Goal: Task Accomplishment & Management: Manage account settings

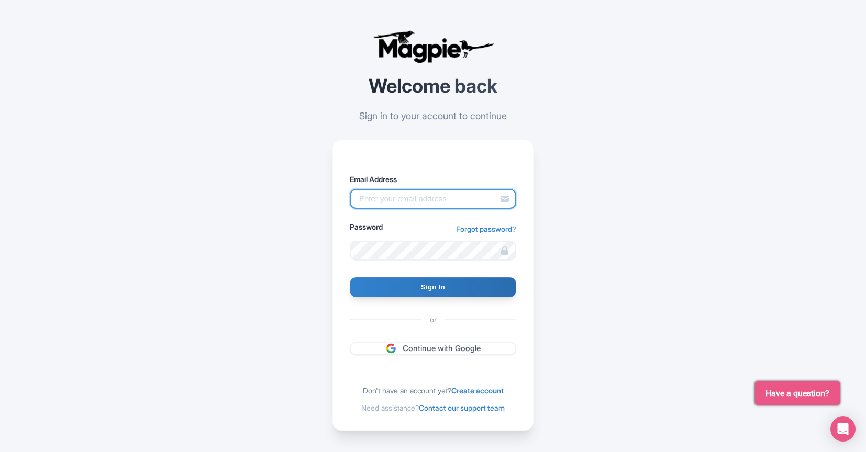
click at [432, 197] on input "Email Address" at bounding box center [433, 199] width 167 height 20
type input "breannel@known.is"
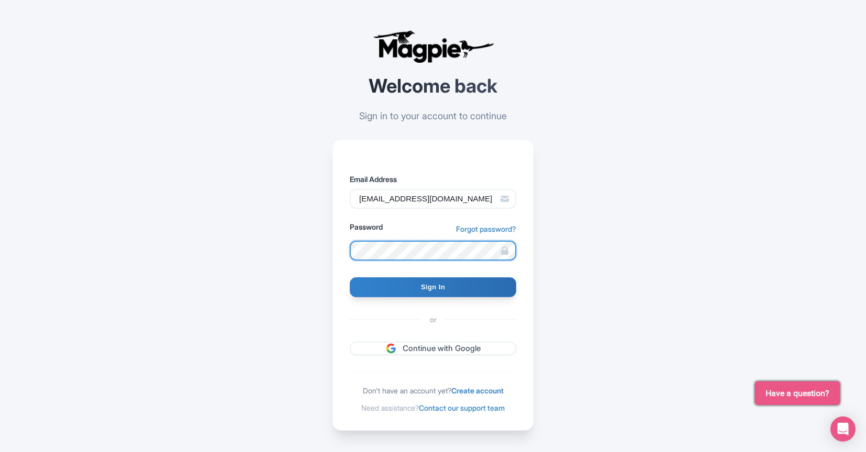
click at [350, 278] on input "Sign In" at bounding box center [433, 288] width 167 height 20
type input "Signing in..."
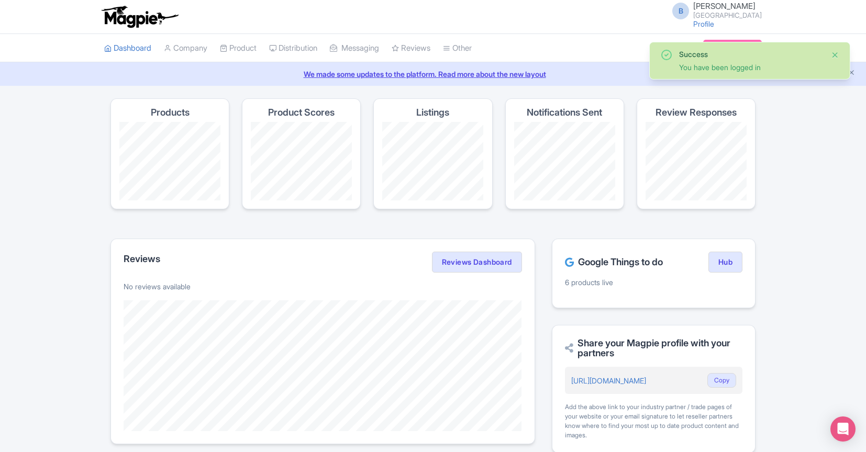
drag, startPoint x: 833, startPoint y: 56, endPoint x: 742, endPoint y: 52, distance: 90.7
click at [832, 56] on button "Close" at bounding box center [835, 55] width 8 height 13
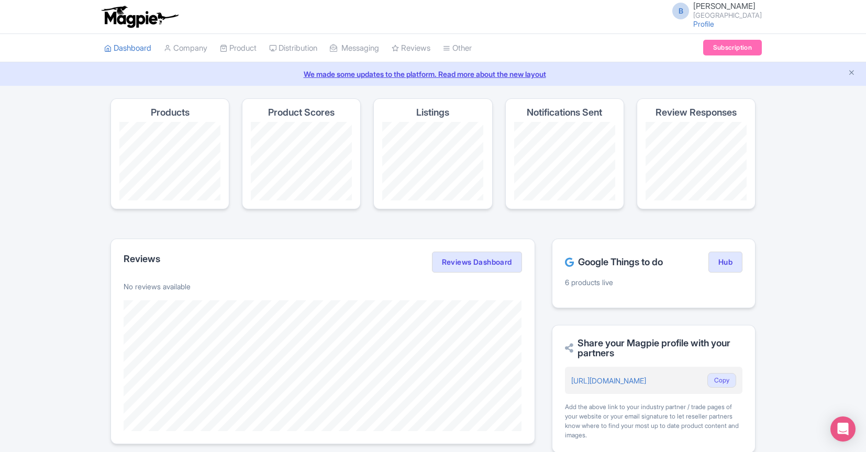
click at [213, 109] on div "Products" at bounding box center [169, 153] width 119 height 111
click at [180, 114] on h4 "Products" at bounding box center [170, 112] width 39 height 10
click at [238, 41] on link "Product" at bounding box center [238, 48] width 37 height 29
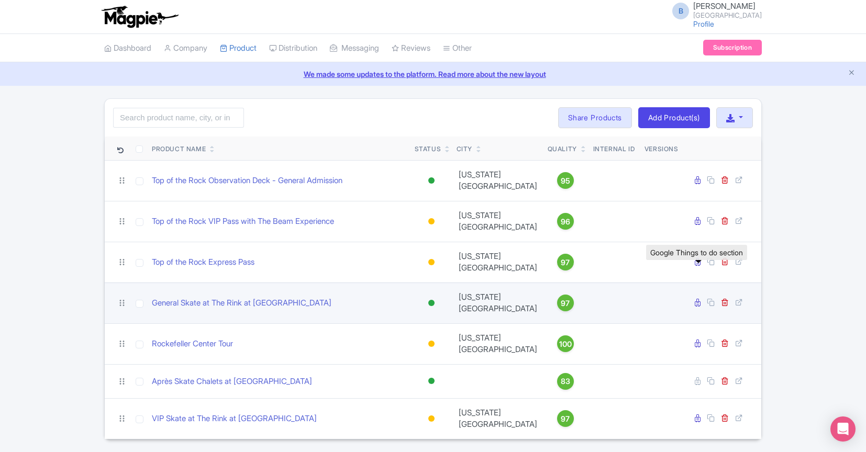
click at [697, 299] on icon at bounding box center [698, 303] width 6 height 8
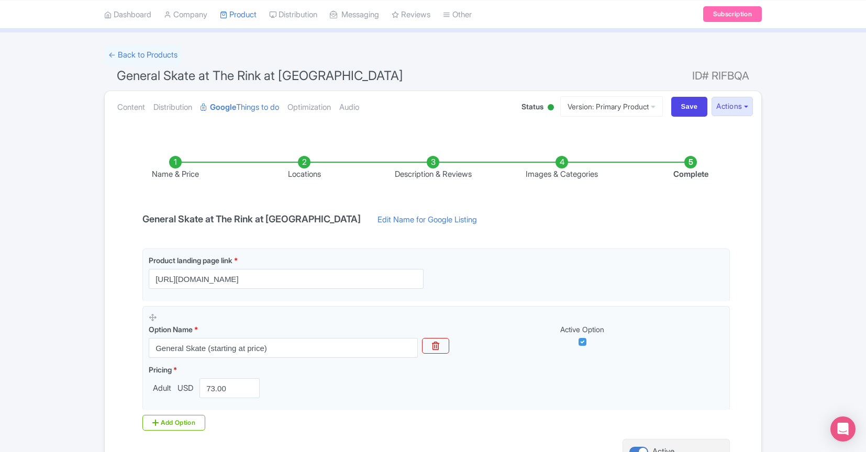
scroll to position [157, 0]
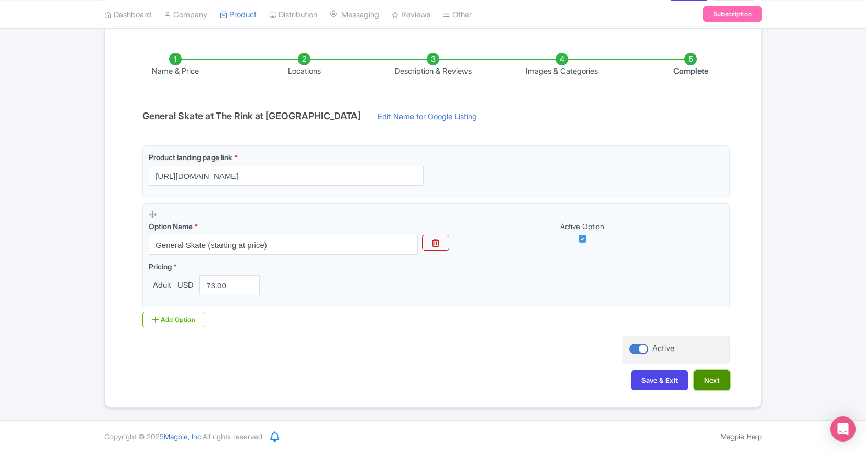
click at [713, 381] on button "Next" at bounding box center [712, 381] width 36 height 20
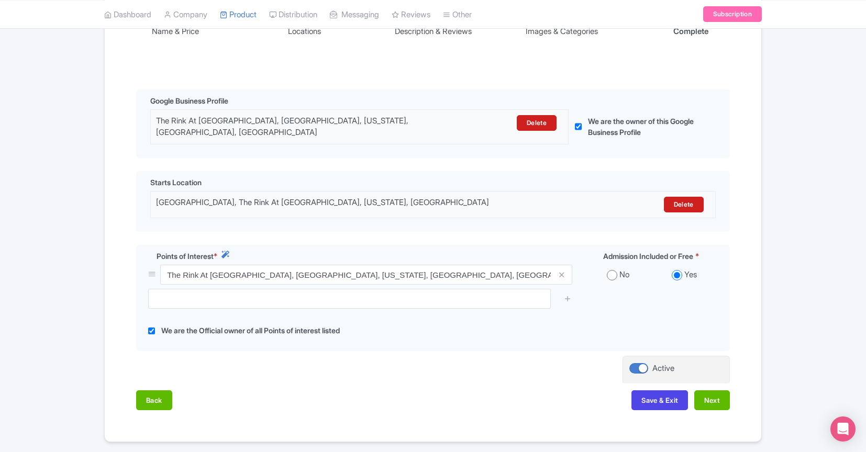
scroll to position [225, 0]
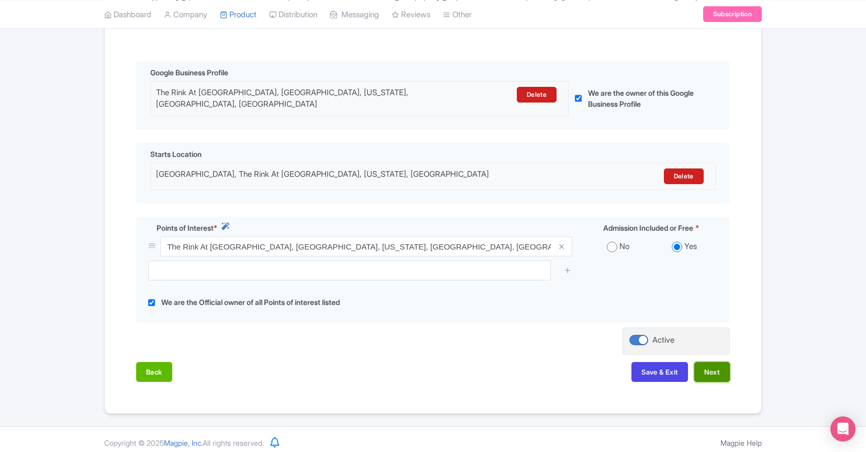
click at [726, 363] on button "Next" at bounding box center [712, 372] width 36 height 20
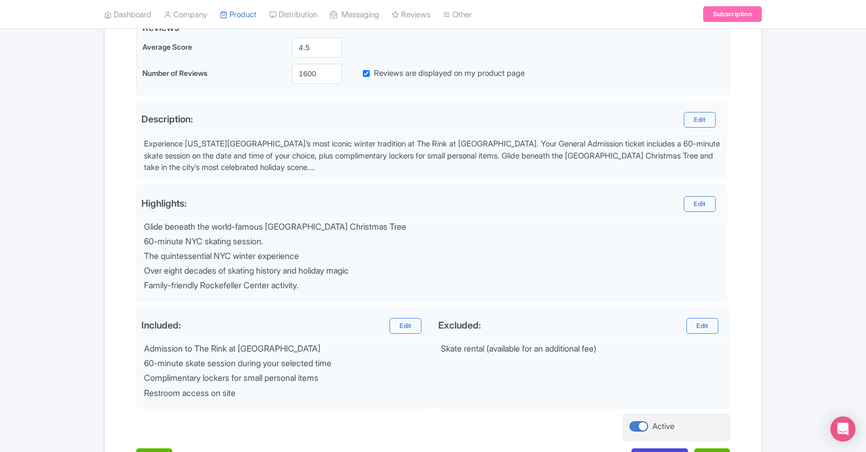
scroll to position [350, 0]
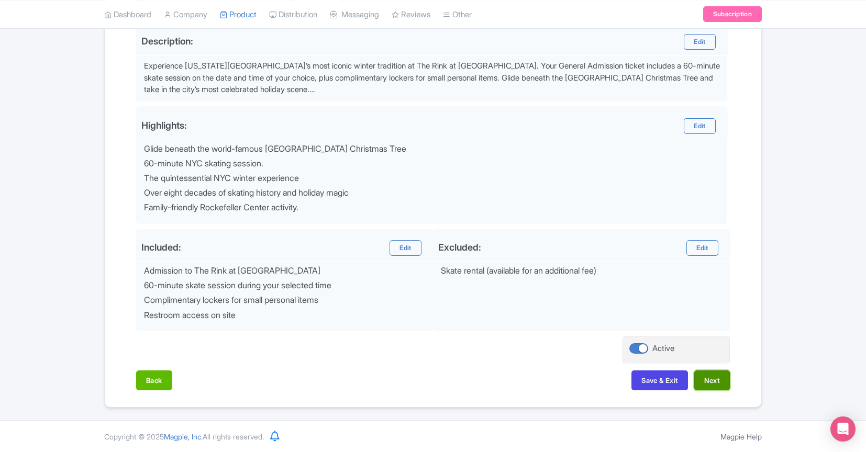
click at [727, 383] on button "Next" at bounding box center [712, 381] width 36 height 20
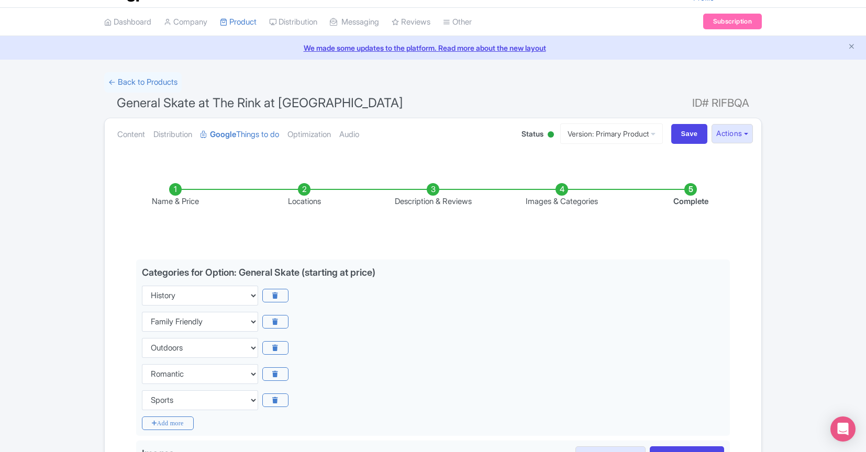
scroll to position [20, 0]
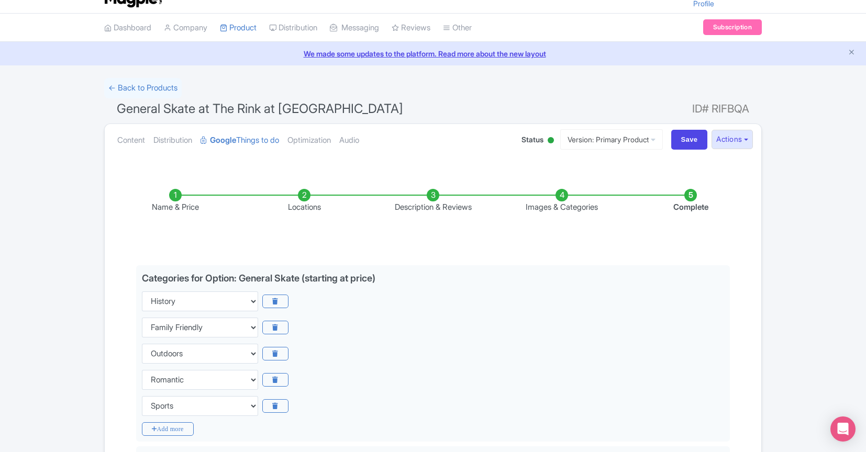
click at [180, 195] on li "Name & Price" at bounding box center [175, 201] width 129 height 25
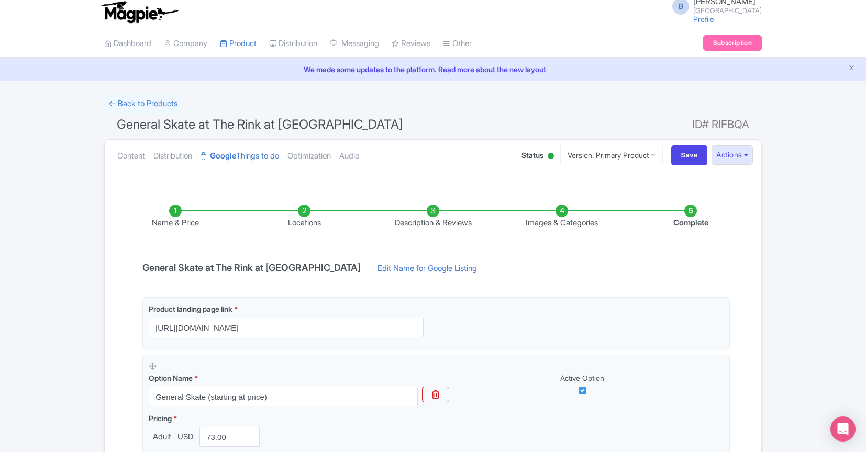
scroll to position [0, 0]
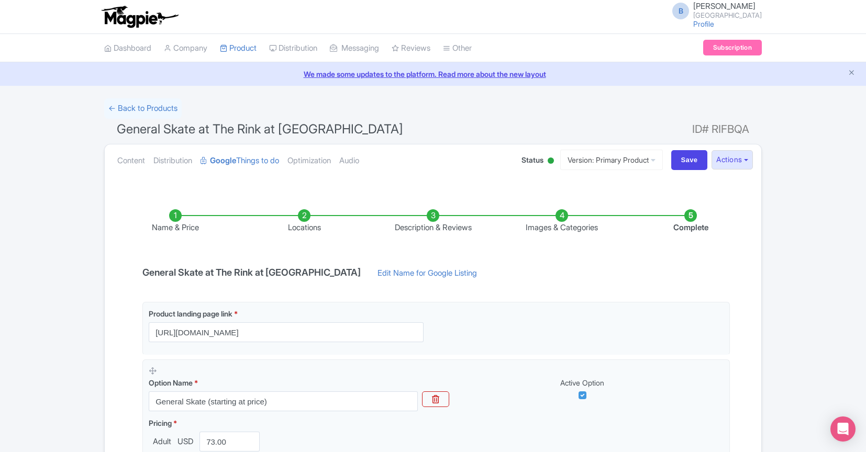
click at [173, 216] on li "Name & Price" at bounding box center [175, 221] width 129 height 25
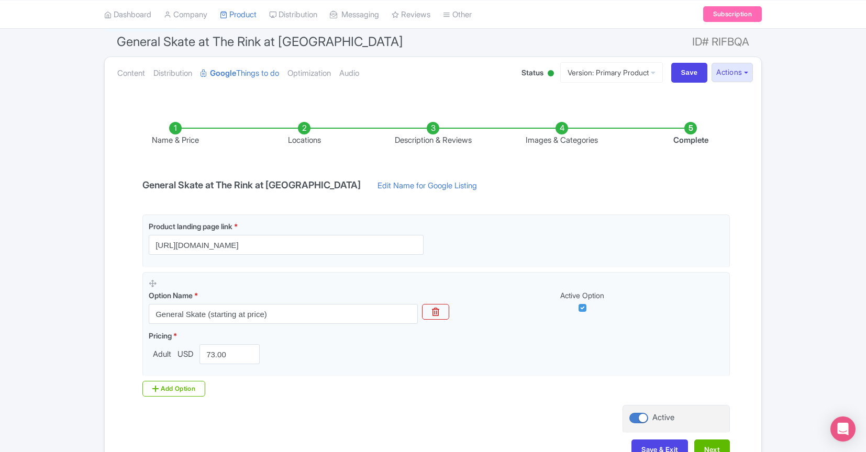
scroll to position [94, 0]
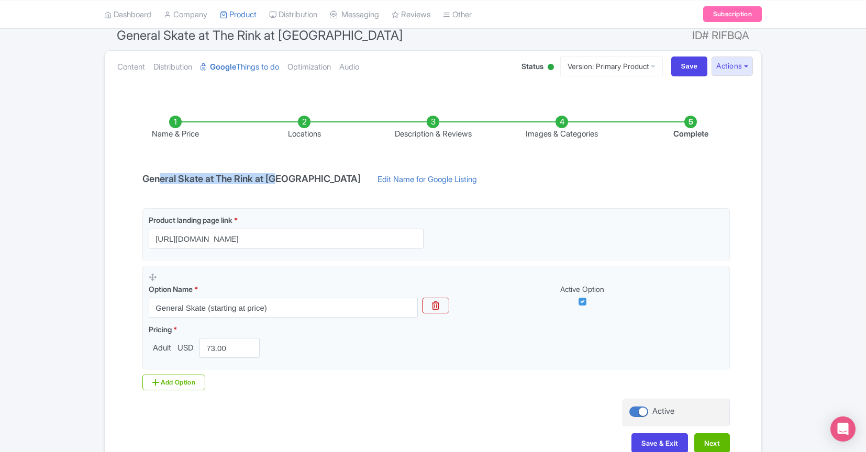
drag, startPoint x: 159, startPoint y: 181, endPoint x: 280, endPoint y: 176, distance: 121.1
click at [280, 176] on h4 "General Skate at The Rink at [GEOGRAPHIC_DATA]" at bounding box center [251, 179] width 231 height 10
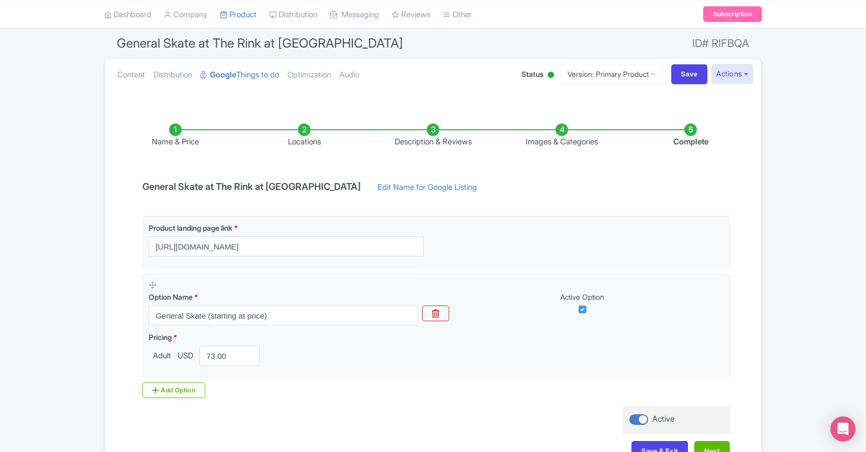
click at [280, 176] on div "Name & Price Locations Description & Reviews Images & Categories Complete Gener…" at bounding box center [433, 287] width 644 height 369
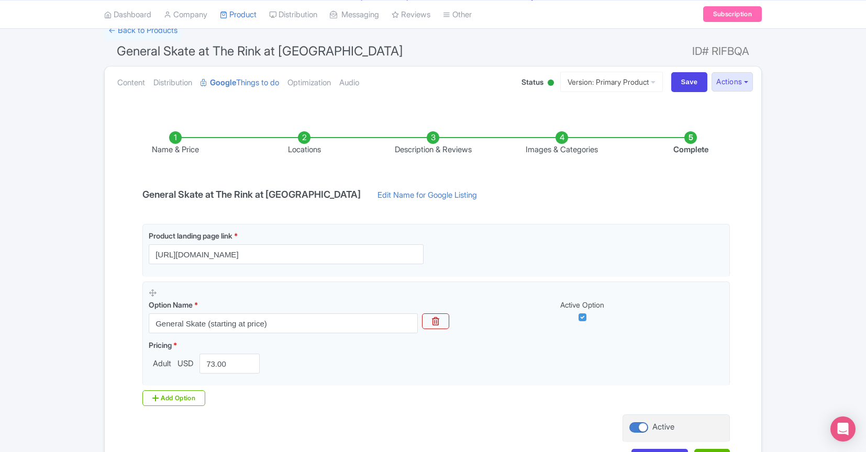
click at [276, 186] on div "Name & Price Locations Description & Reviews Images & Categories Complete Gener…" at bounding box center [433, 294] width 644 height 369
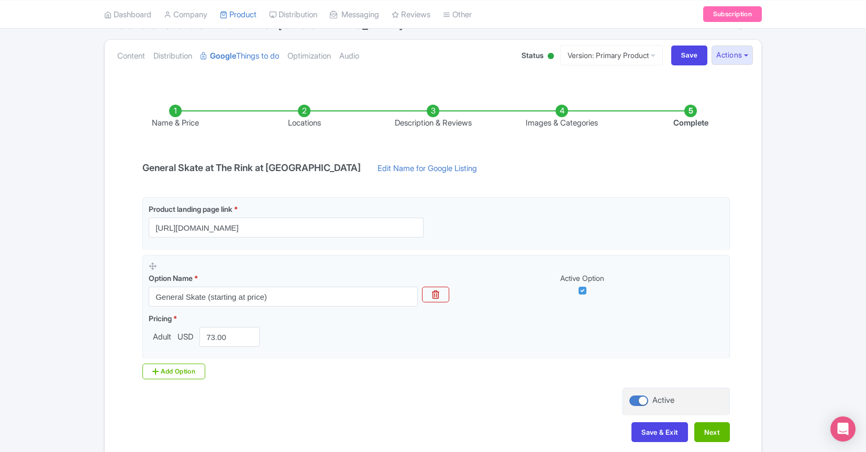
scroll to position [105, 0]
drag, startPoint x: 189, startPoint y: 167, endPoint x: 237, endPoint y: 169, distance: 48.3
click at [237, 169] on h4 "General Skate at The Rink at [GEOGRAPHIC_DATA]" at bounding box center [251, 167] width 231 height 10
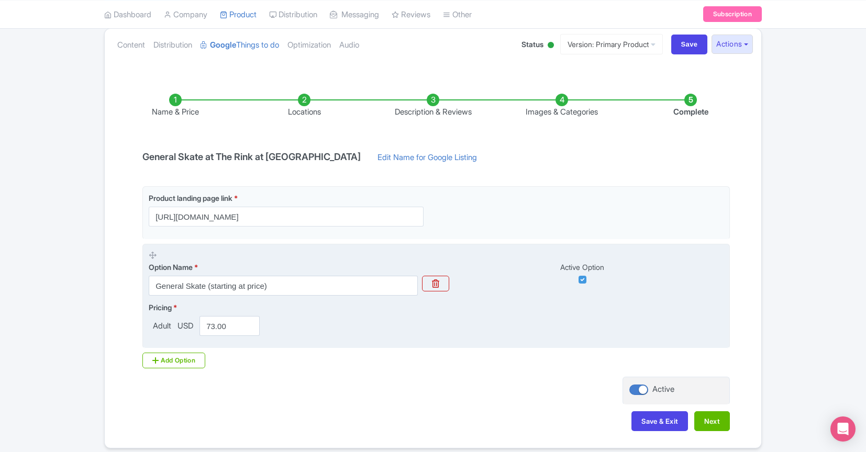
scroll to position [114, 0]
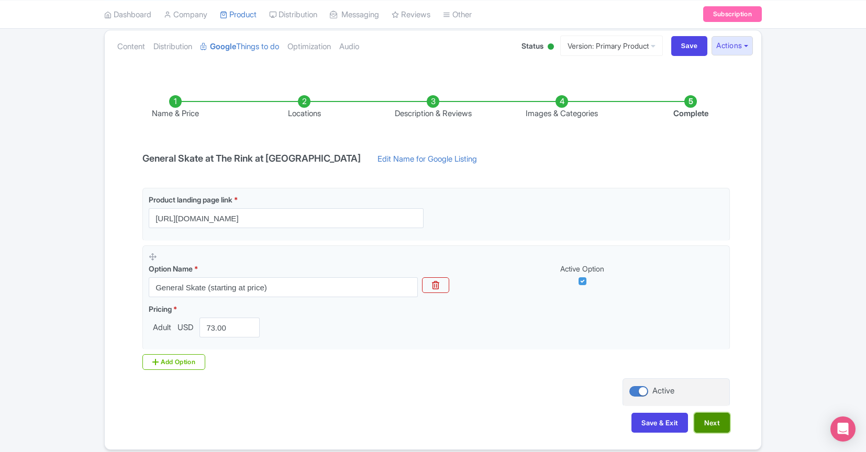
click at [705, 428] on button "Next" at bounding box center [712, 423] width 36 height 20
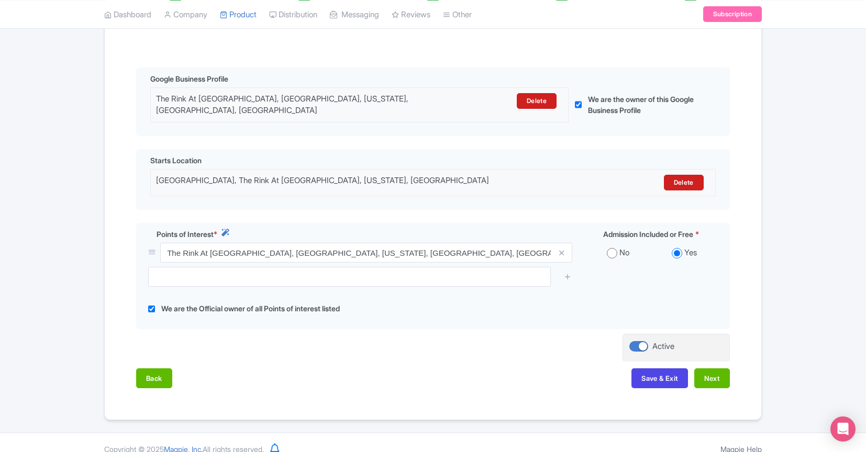
scroll to position [218, 0]
click at [720, 372] on button "Next" at bounding box center [712, 379] width 36 height 20
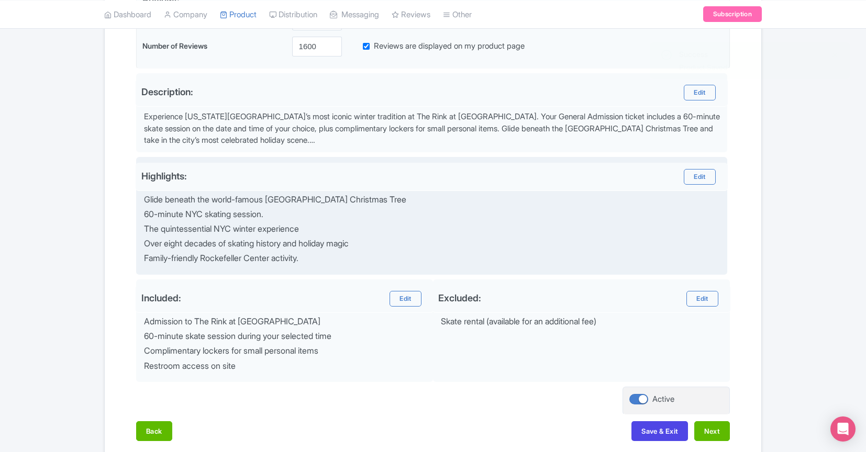
scroll to position [304, 0]
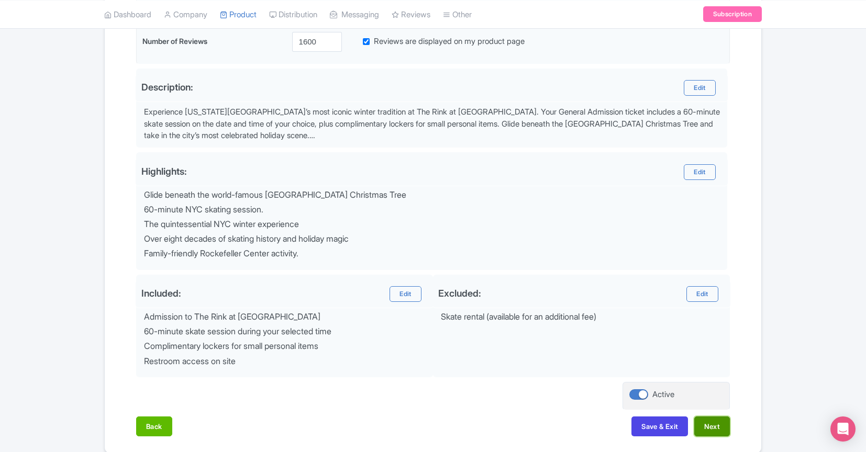
click at [710, 433] on button "Next" at bounding box center [712, 427] width 36 height 20
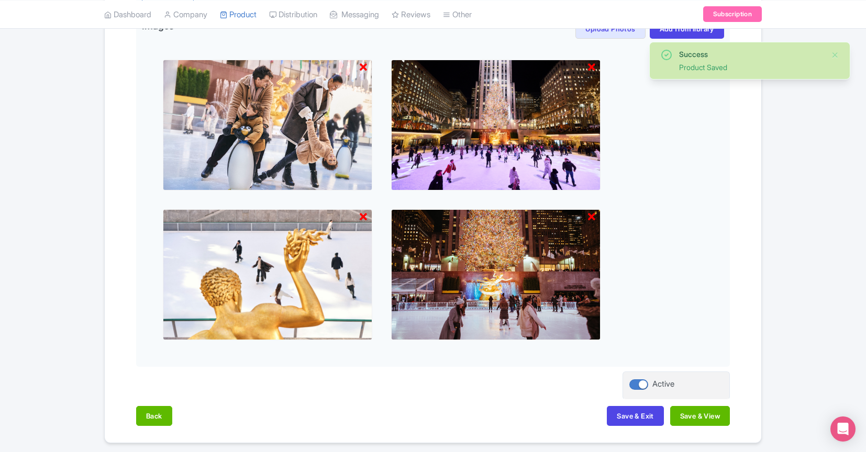
scroll to position [457, 0]
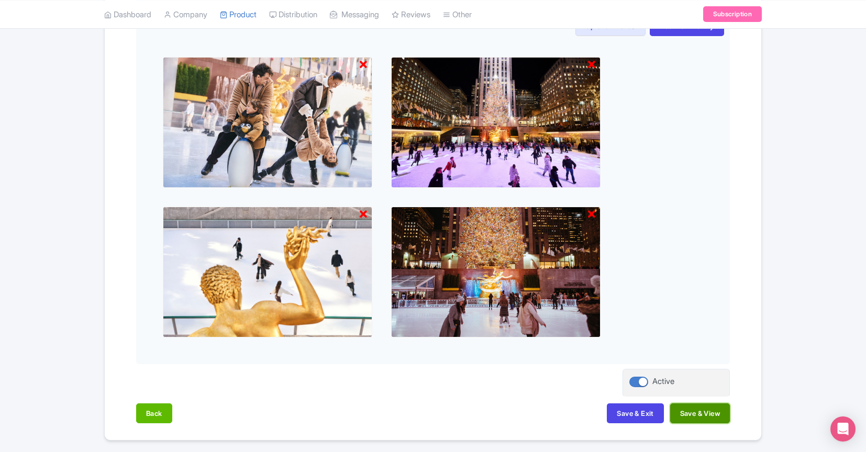
click at [695, 416] on button "Save & View" at bounding box center [700, 414] width 60 height 20
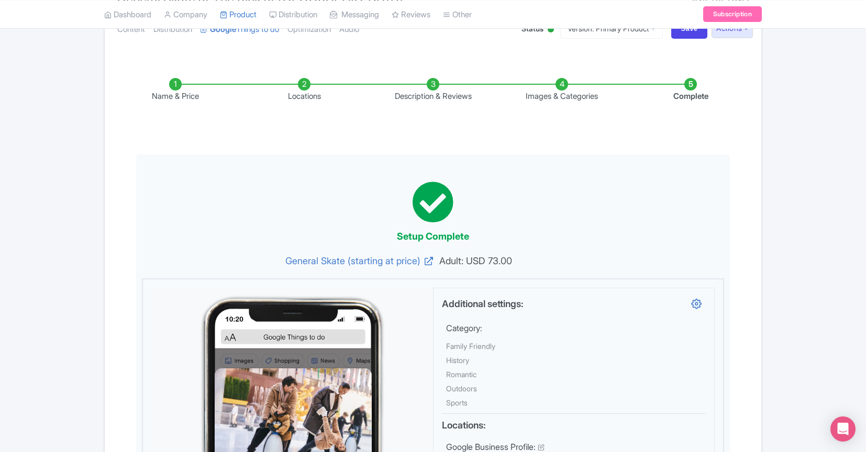
scroll to position [129, 0]
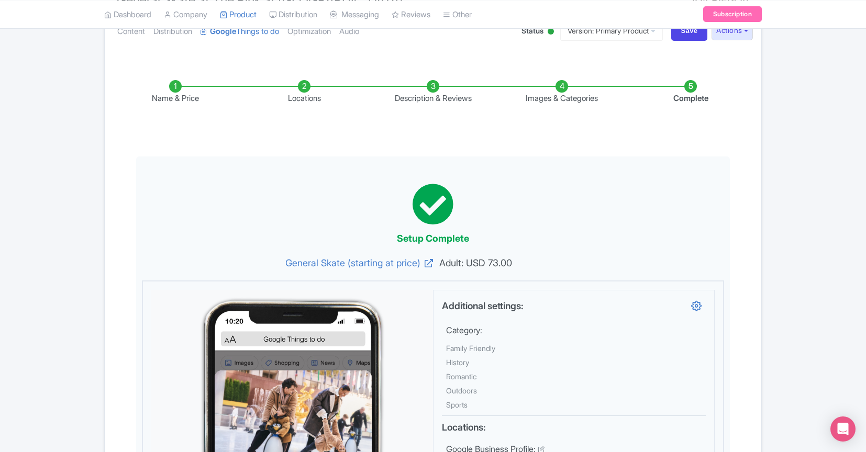
click at [435, 89] on li "Description & Reviews" at bounding box center [433, 92] width 129 height 25
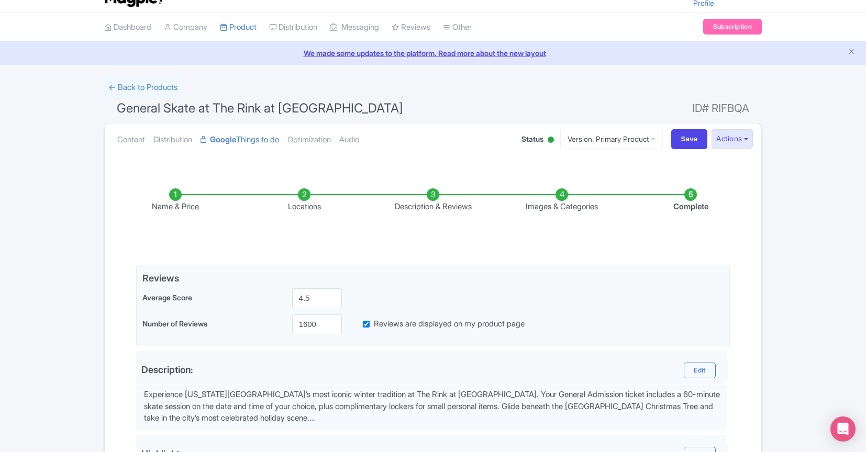
scroll to position [0, 0]
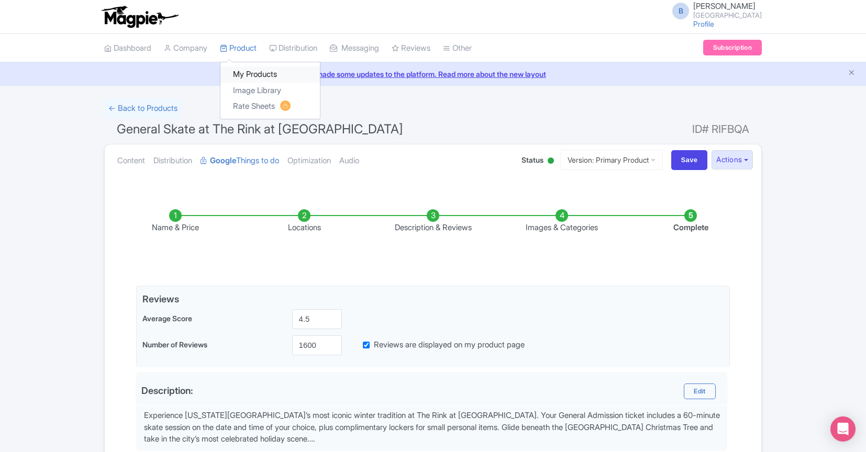
click at [245, 79] on link "My Products" at bounding box center [270, 75] width 100 height 16
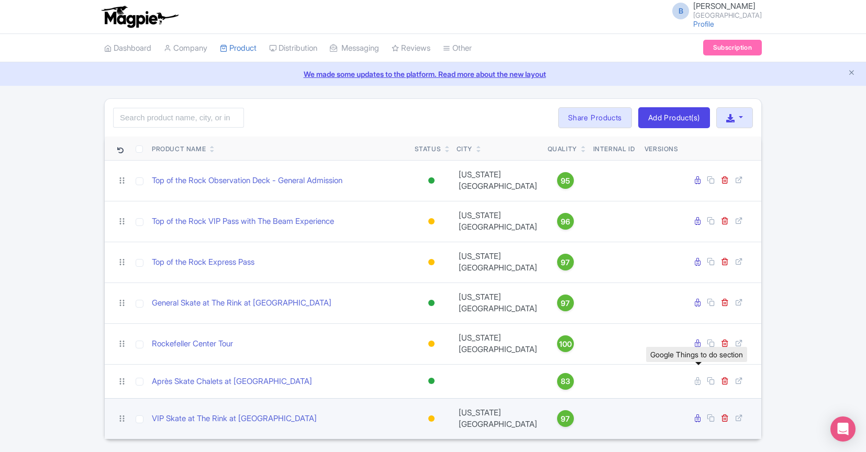
click at [699, 415] on icon at bounding box center [698, 419] width 6 height 8
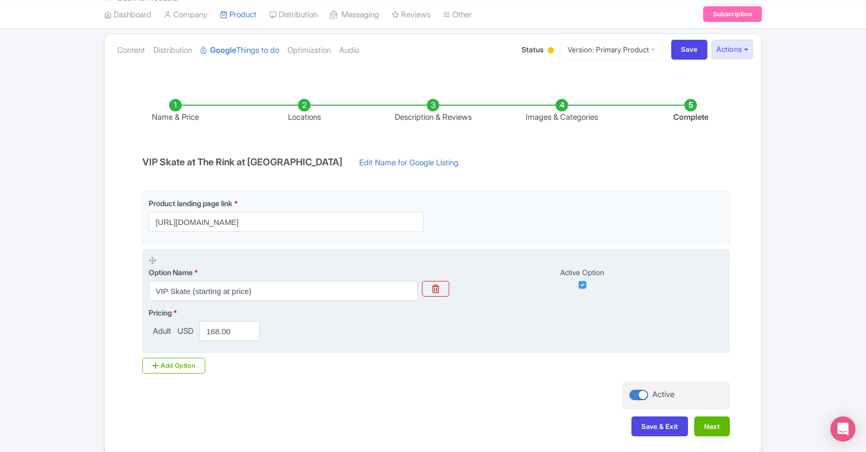
scroll to position [112, 0]
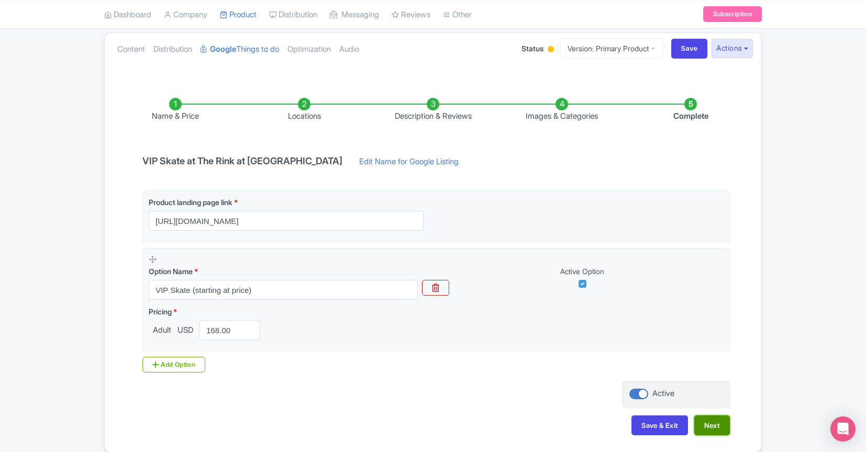
click at [709, 425] on button "Next" at bounding box center [712, 426] width 36 height 20
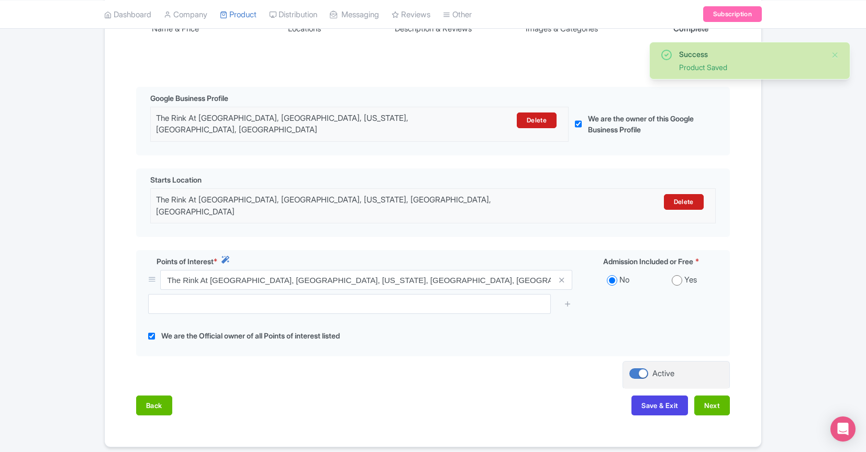
scroll to position [225, 0]
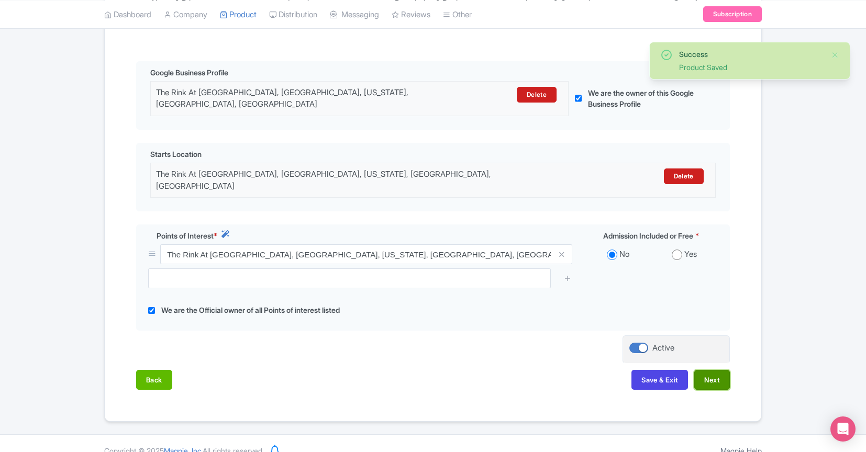
click at [723, 370] on button "Next" at bounding box center [712, 380] width 36 height 20
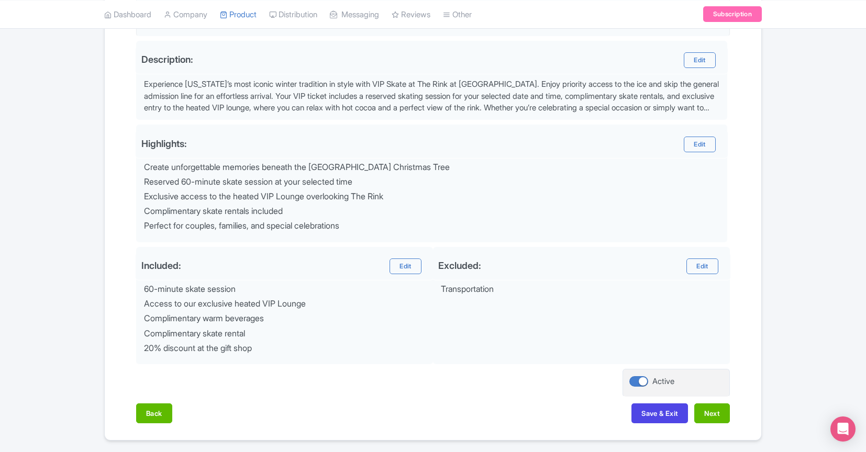
scroll to position [324, 0]
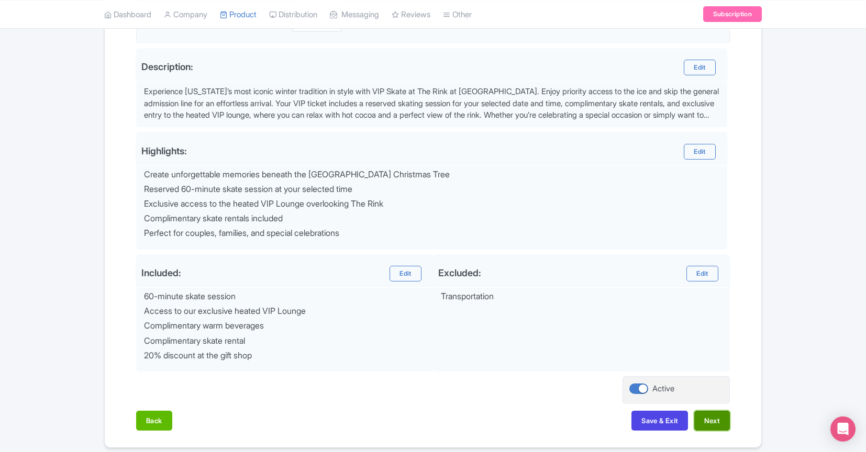
click at [711, 419] on button "Next" at bounding box center [712, 421] width 36 height 20
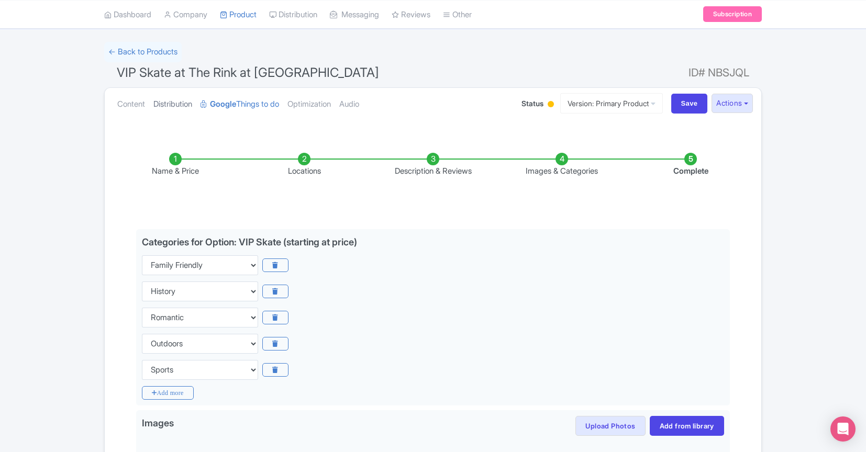
scroll to position [0, 0]
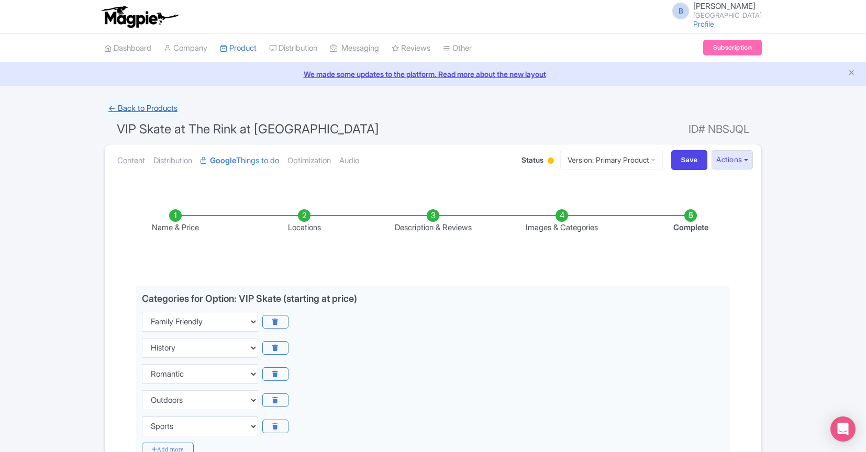
click at [168, 111] on link "← Back to Products" at bounding box center [143, 108] width 78 height 20
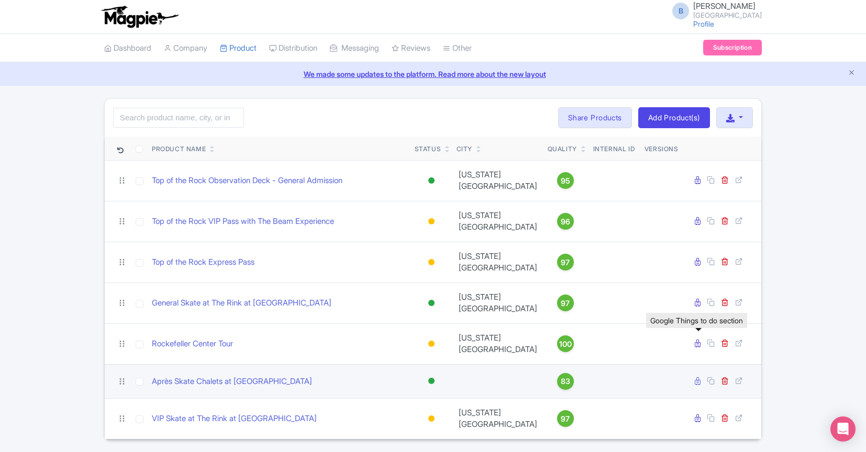
click at [700, 378] on icon at bounding box center [698, 382] width 6 height 8
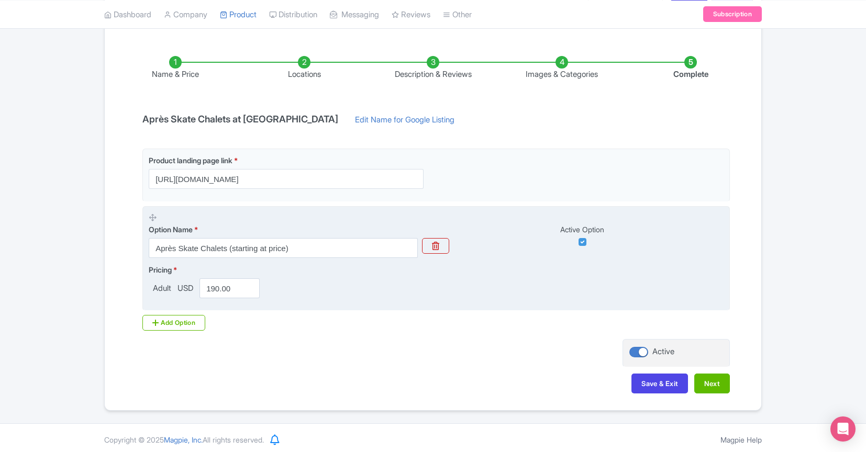
scroll to position [157, 0]
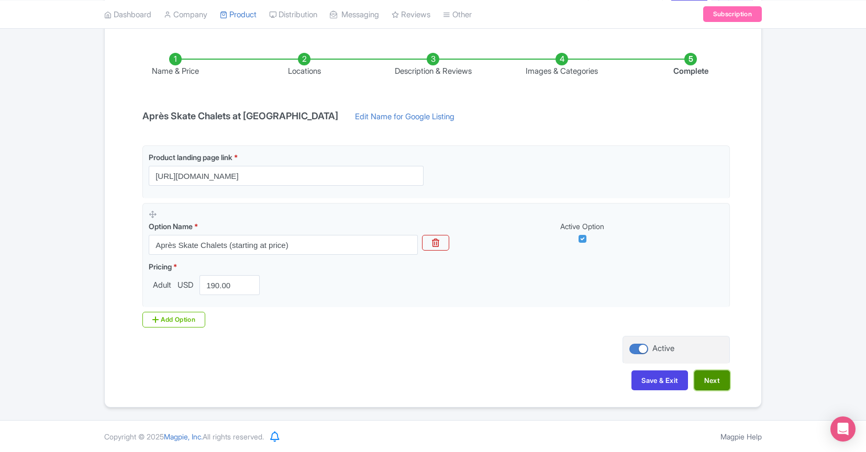
click at [706, 381] on button "Next" at bounding box center [712, 381] width 36 height 20
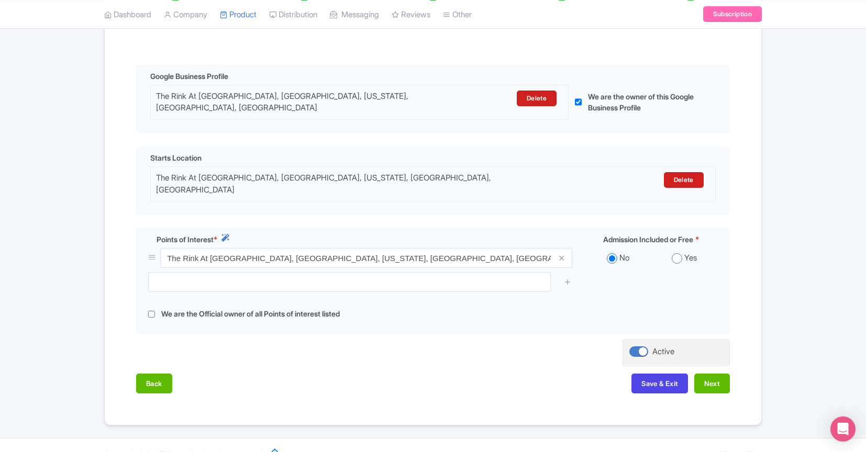
scroll to position [225, 0]
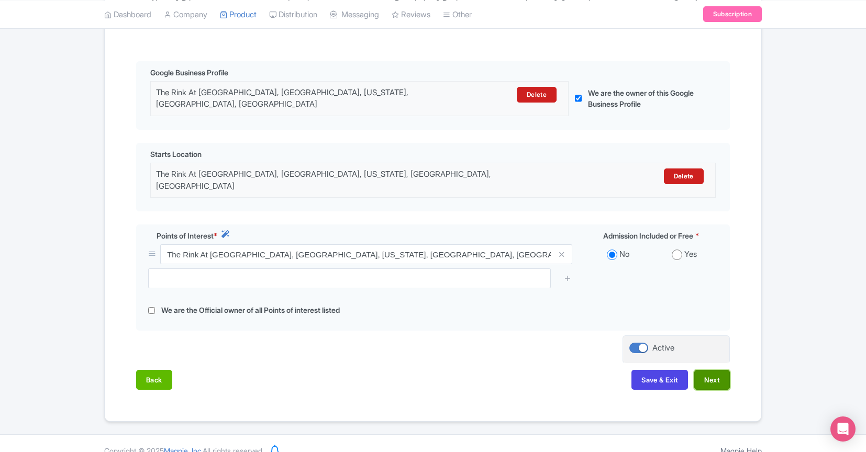
click at [723, 370] on button "Next" at bounding box center [712, 380] width 36 height 20
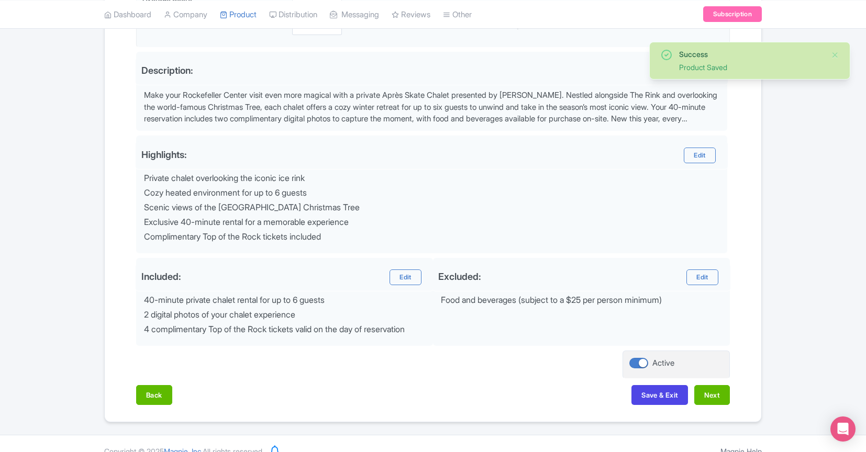
scroll to position [335, 0]
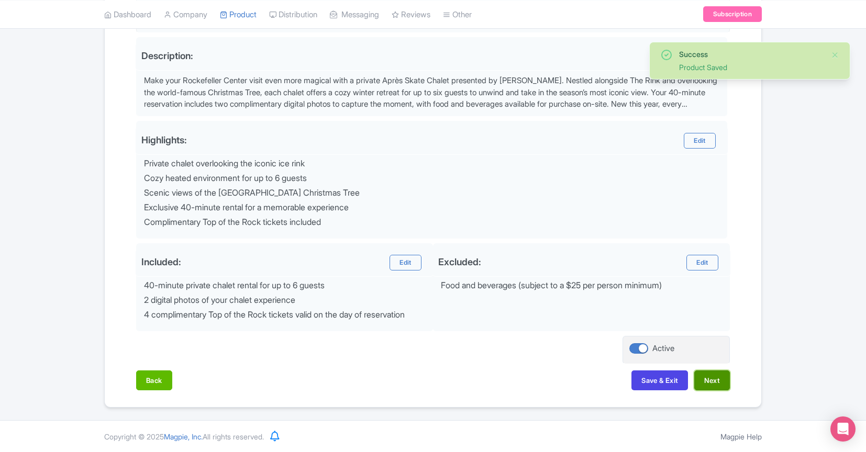
click at [713, 384] on button "Next" at bounding box center [712, 381] width 36 height 20
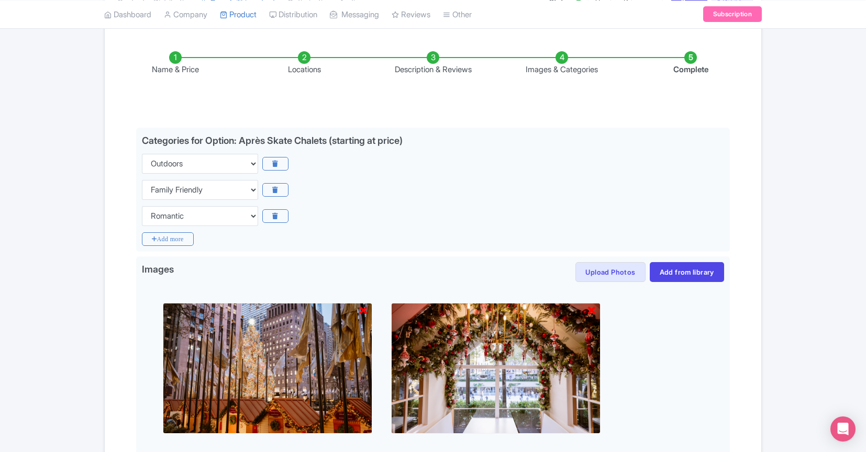
scroll to position [0, 0]
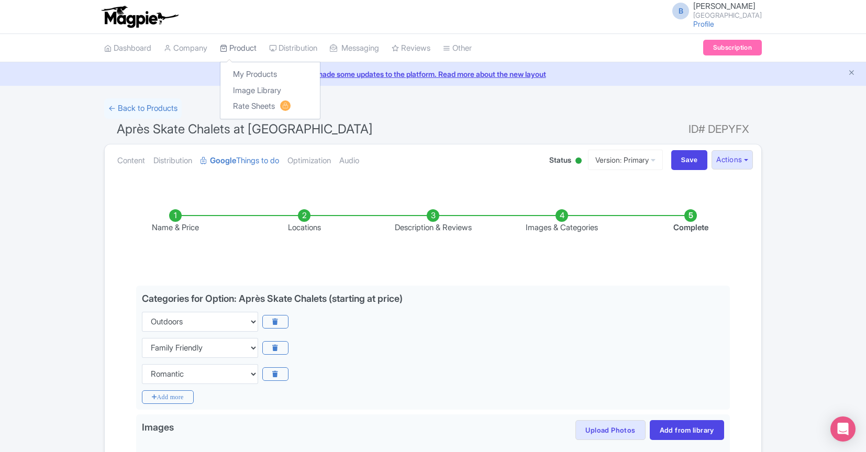
click at [243, 49] on link "Product" at bounding box center [238, 48] width 37 height 29
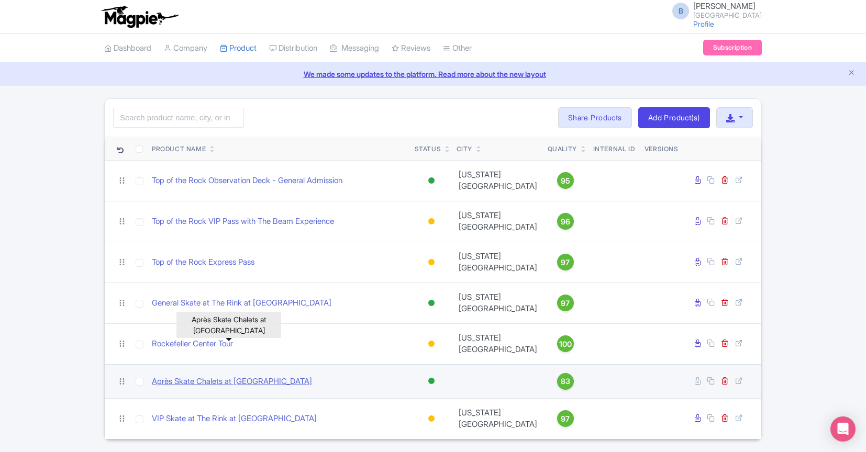
drag, startPoint x: 308, startPoint y: 349, endPoint x: 153, endPoint y: 350, distance: 155.5
click at [153, 376] on div "Après Skate Chalets at Rockefeller Center" at bounding box center [279, 382] width 255 height 12
copy link "Après Skate Chalets at Rockefeller Center"
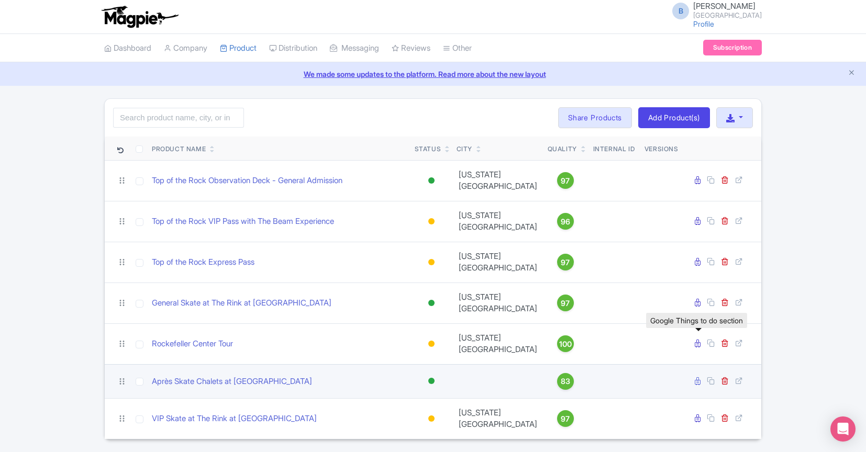
click at [701, 377] on link at bounding box center [699, 382] width 8 height 10
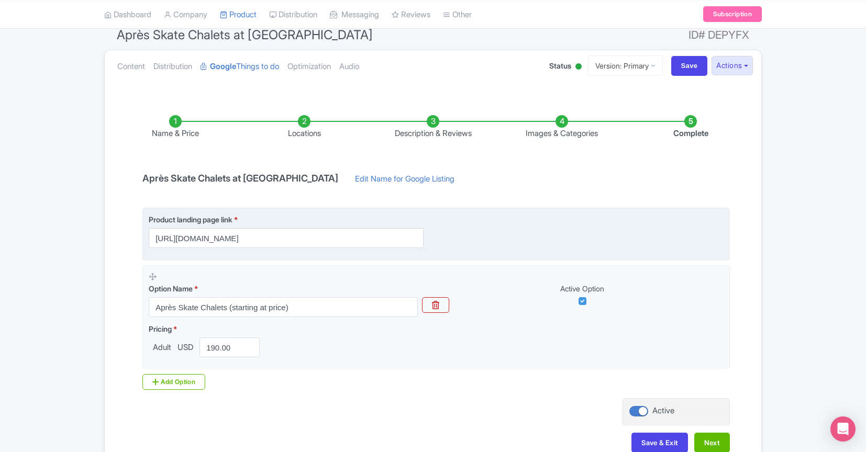
scroll to position [92, 0]
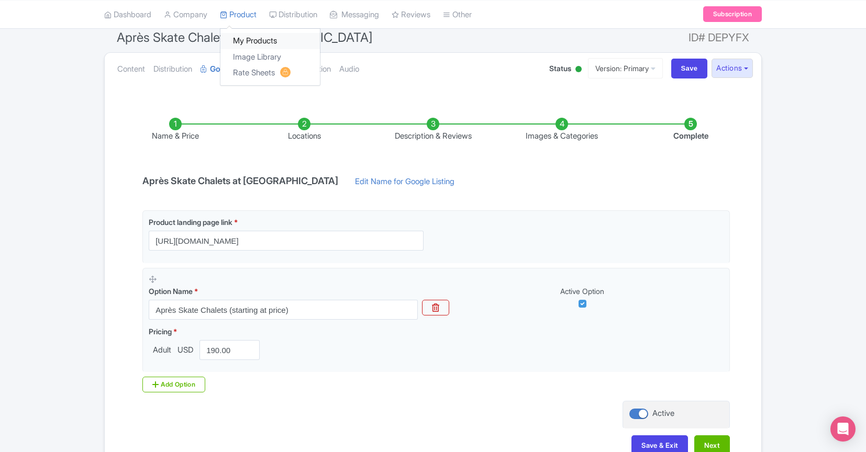
click at [248, 38] on link "My Products" at bounding box center [270, 41] width 100 height 16
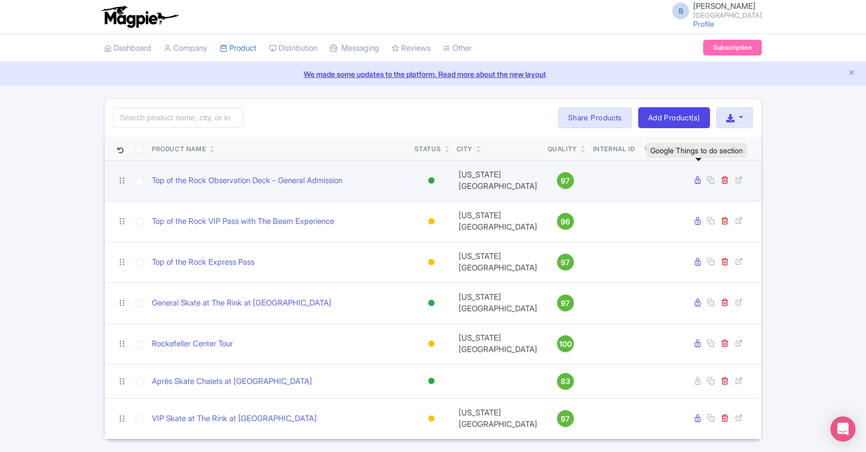
click at [697, 176] on icon at bounding box center [698, 180] width 6 height 8
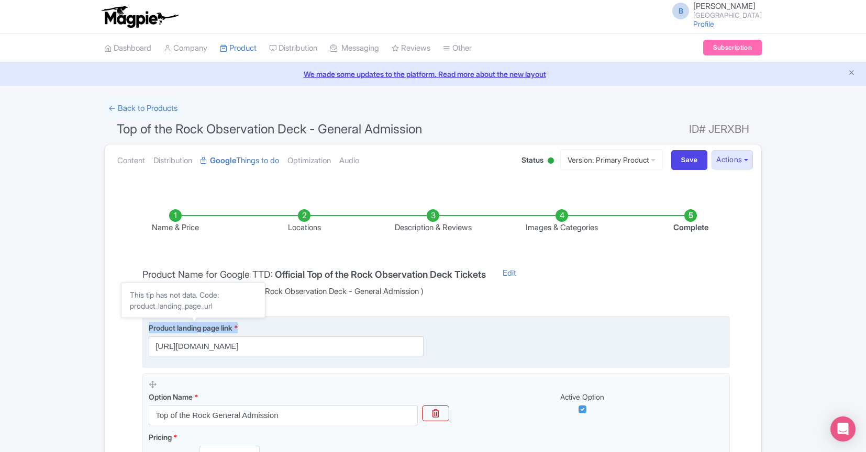
drag, startPoint x: 253, startPoint y: 325, endPoint x: 148, endPoint y: 326, distance: 104.7
click at [149, 326] on label "Product landing page link *" at bounding box center [286, 328] width 275 height 11
copy label "Product landing page link *"
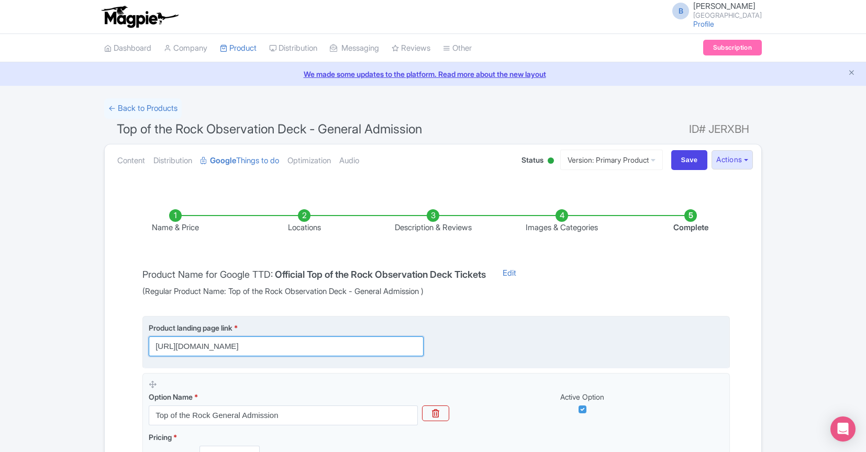
scroll to position [0, 35]
drag, startPoint x: 369, startPoint y: 348, endPoint x: 440, endPoint y: 344, distance: 71.3
click at [440, 344] on div "Product landing page link * https://www.rockefellercenter.com/buy-tickets/top-o…" at bounding box center [436, 340] width 575 height 34
